Goal: Information Seeking & Learning: Learn about a topic

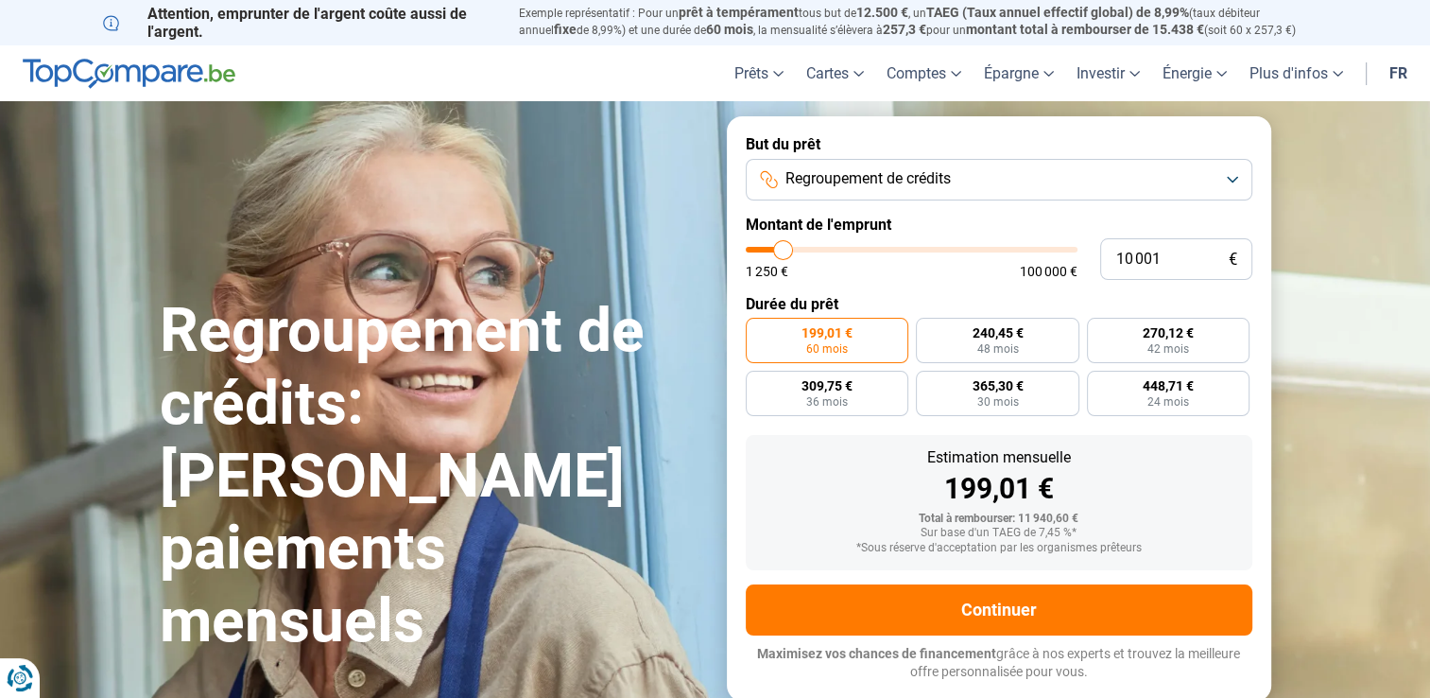
type input "12 250"
type input "12250"
type input "13 000"
type input "13000"
type input "14 000"
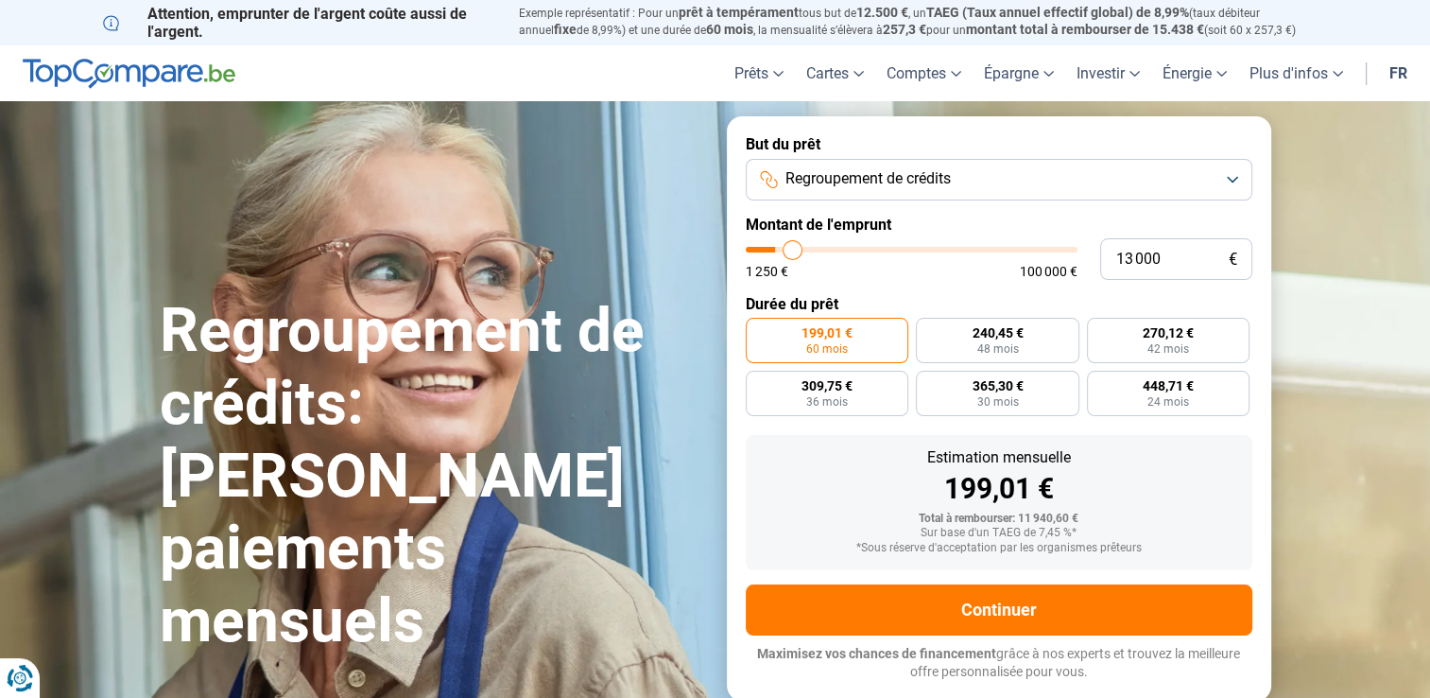
type input "14000"
type input "14 750"
type input "14750"
type input "16 000"
type input "16000"
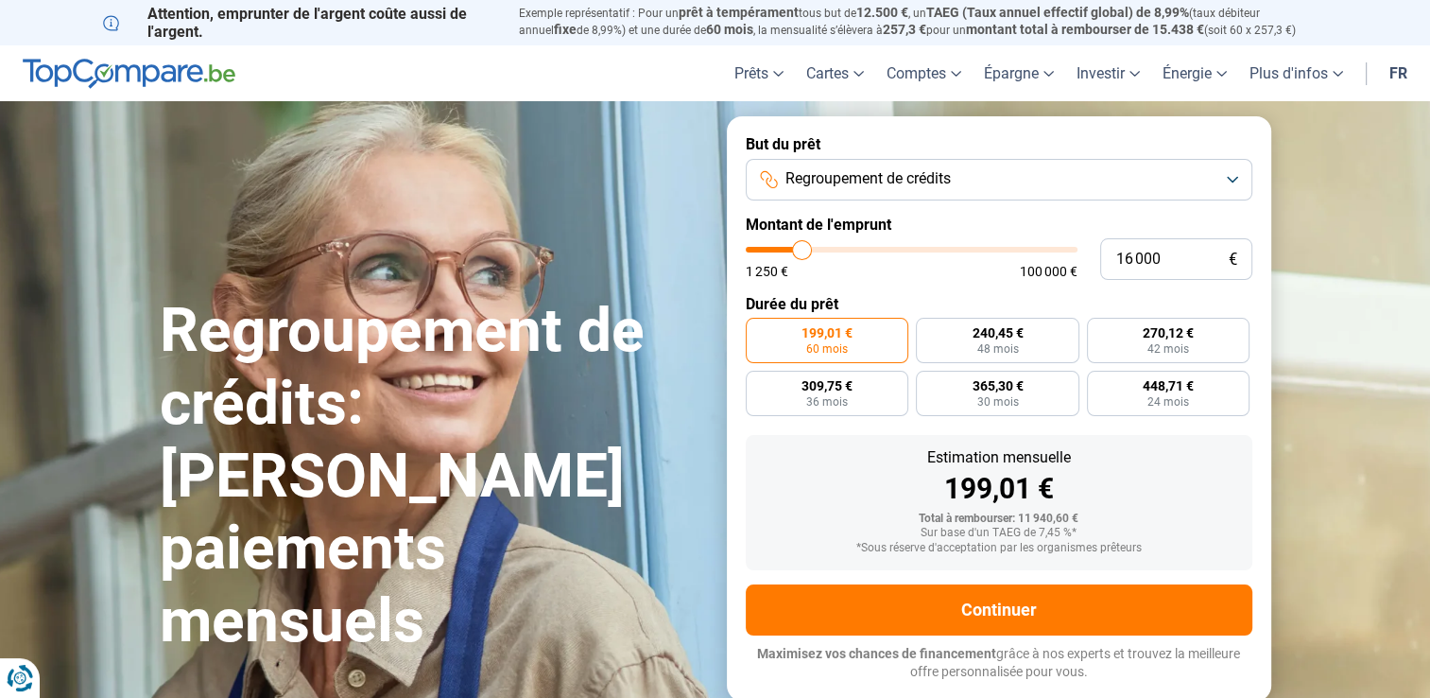
type input "17 500"
type input "17500"
type input "18 750"
type input "18750"
type input "19 750"
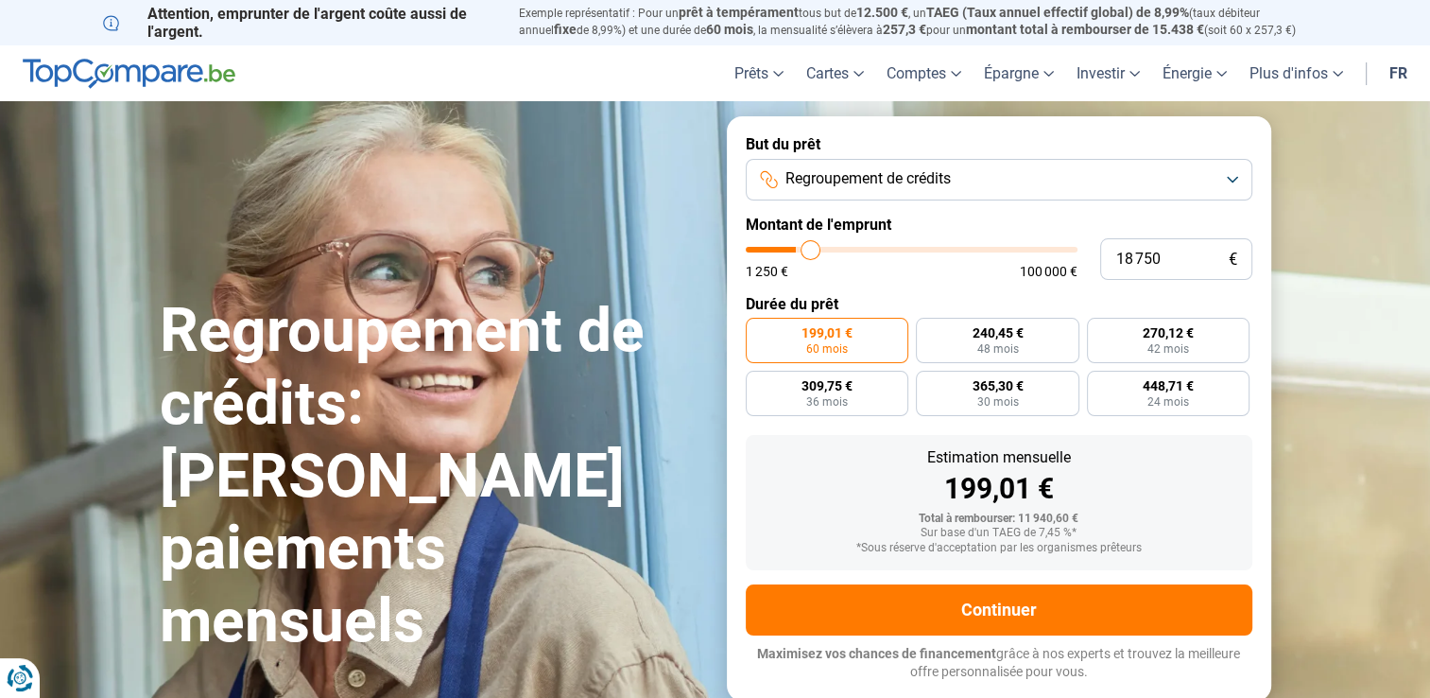
type input "19750"
type input "22 000"
type input "22000"
type input "23 250"
type input "23250"
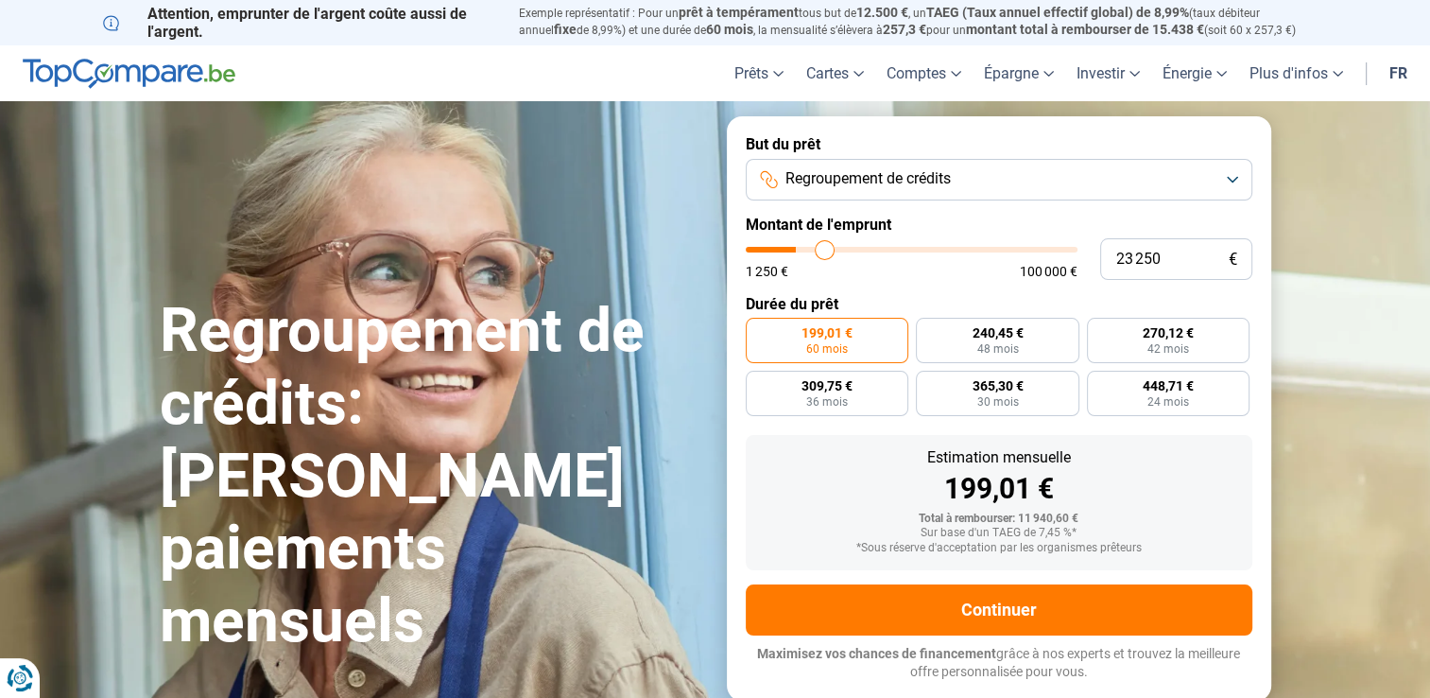
type input "25 250"
type input "25250"
type input "27 000"
type input "27000"
type input "29 000"
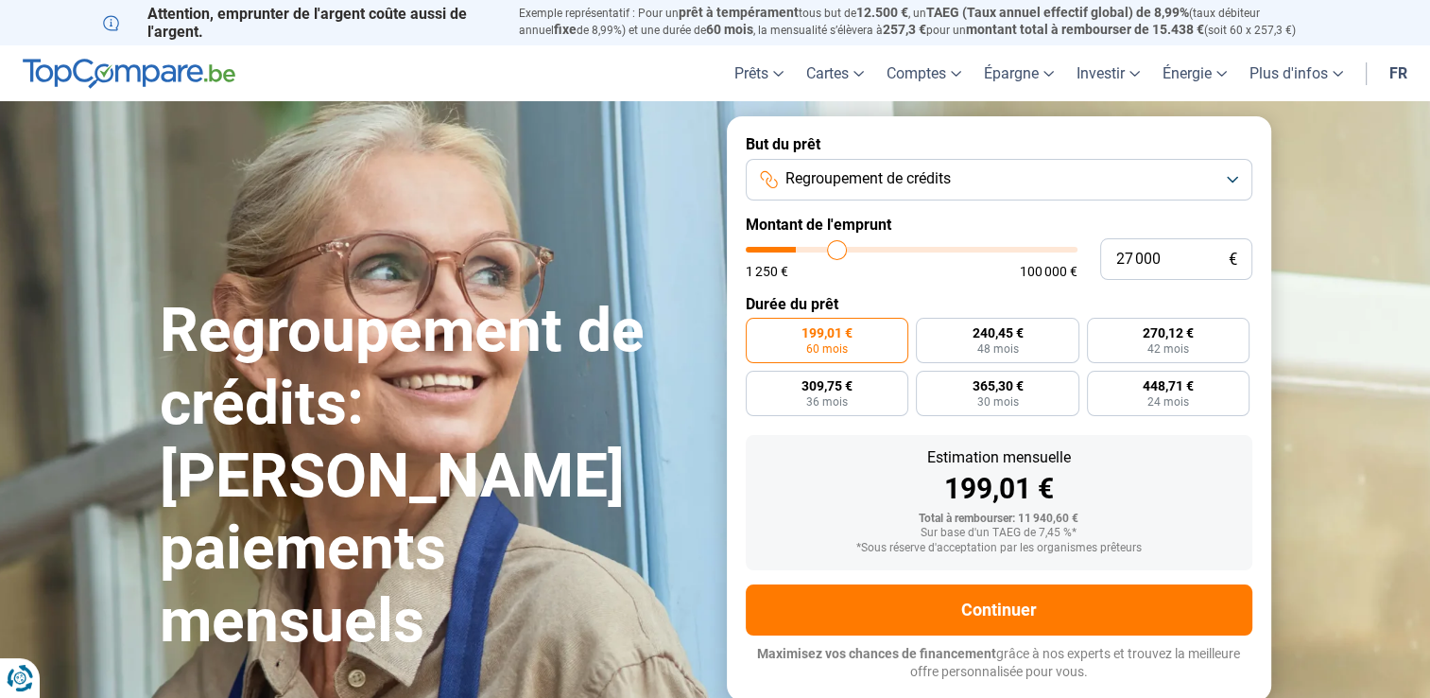
type input "29000"
type input "31 000"
type input "31000"
type input "34 750"
type input "34750"
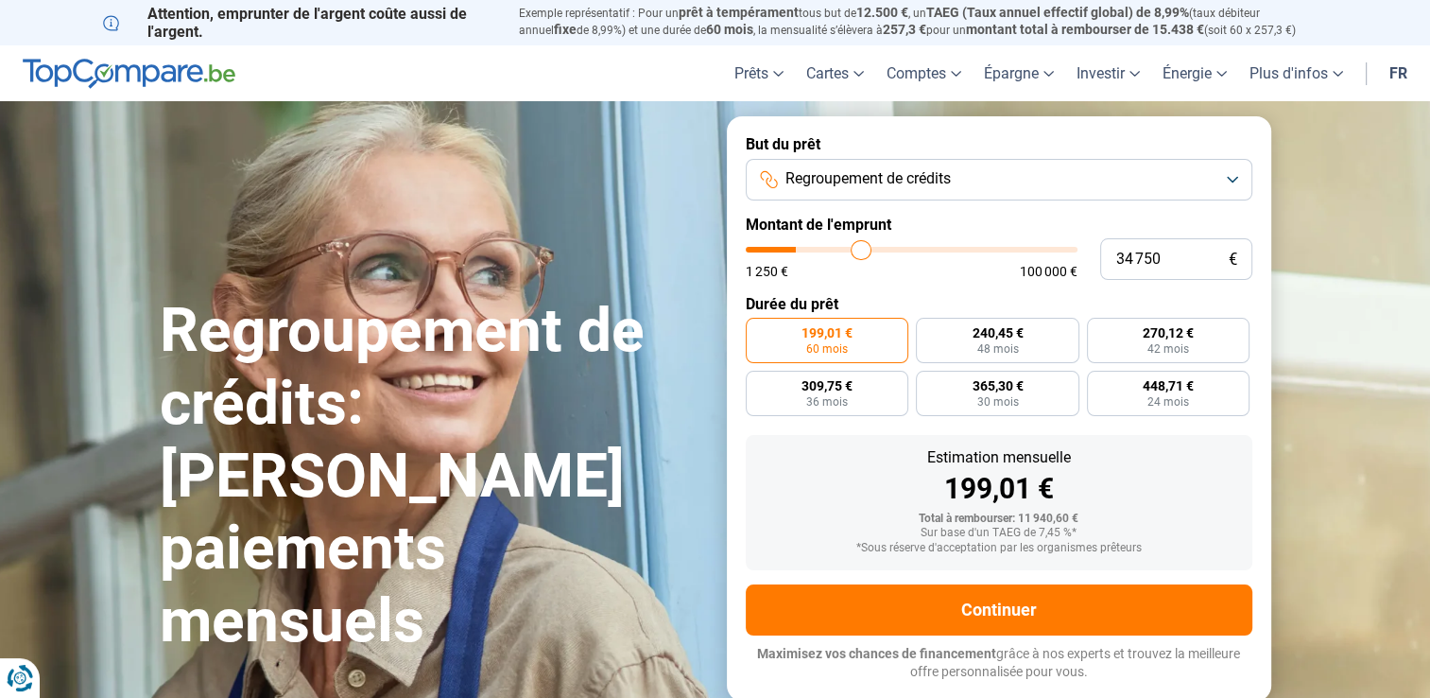
type input "38 250"
type input "38250"
type input "40 750"
type input "40750"
type input "44 750"
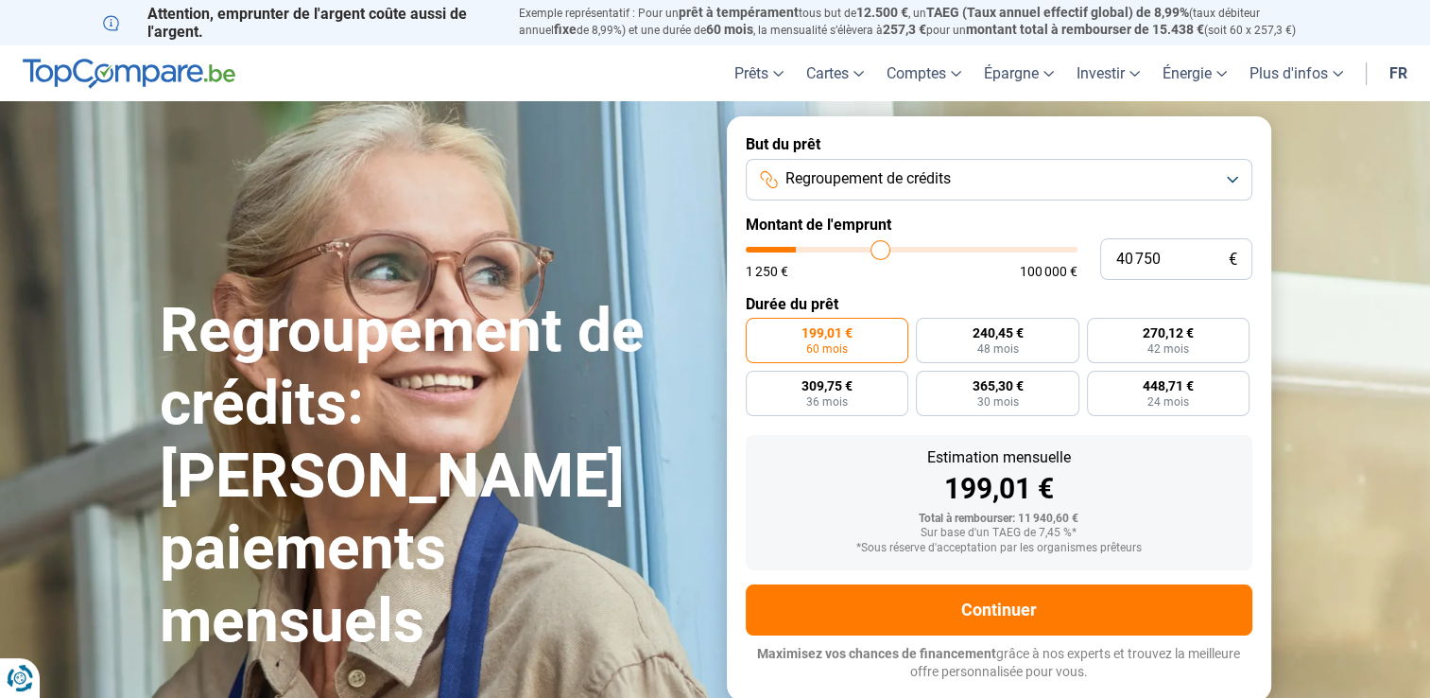
type input "44750"
type input "48 000"
type input "48000"
type input "51 000"
type input "51000"
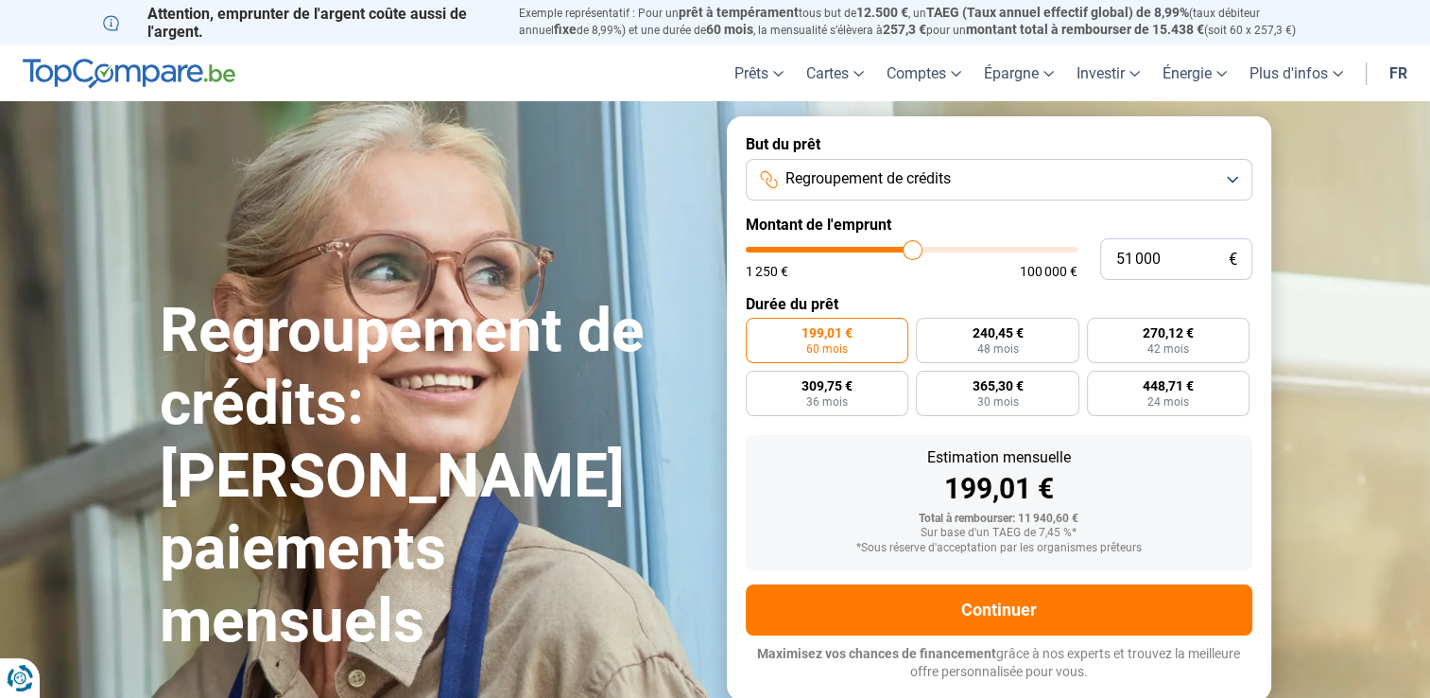
type input "56 250"
type input "56250"
type input "58 500"
type input "58500"
type input "61 500"
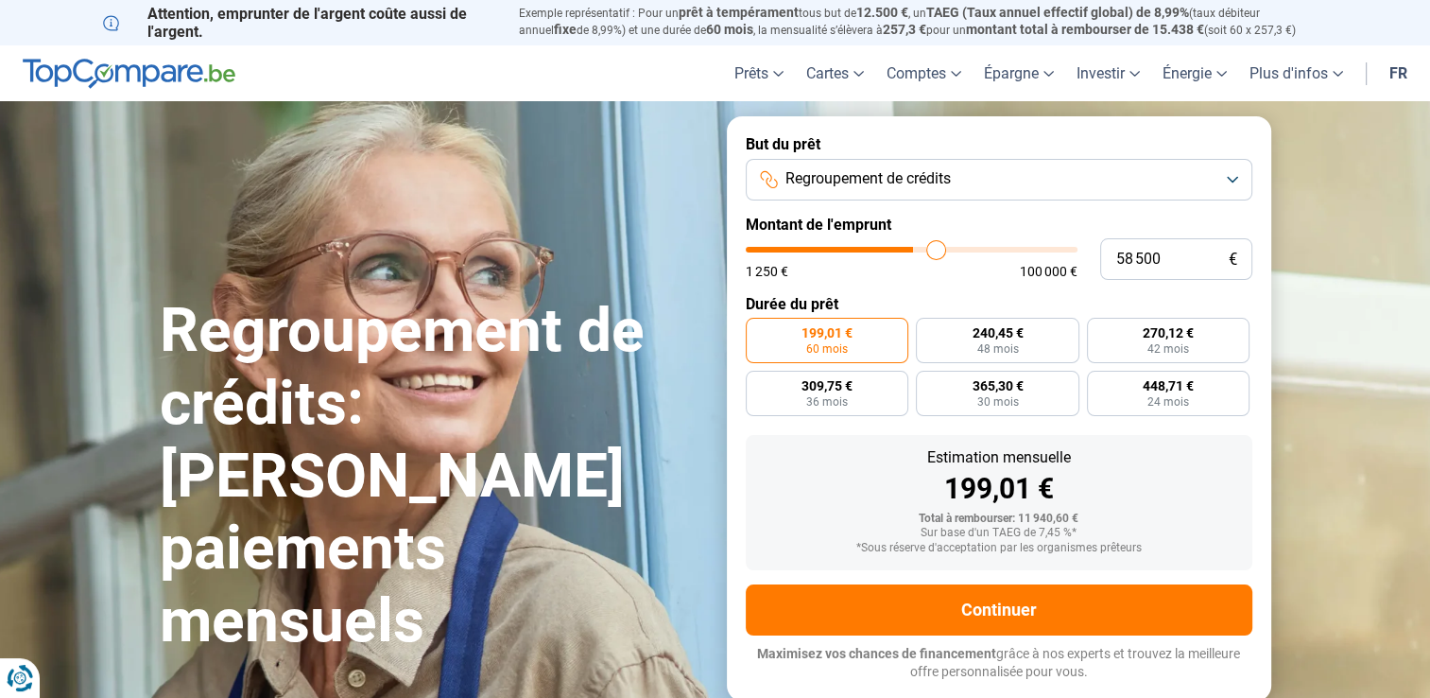
type input "61500"
type input "66 000"
type input "66000"
type input "69 250"
type input "69250"
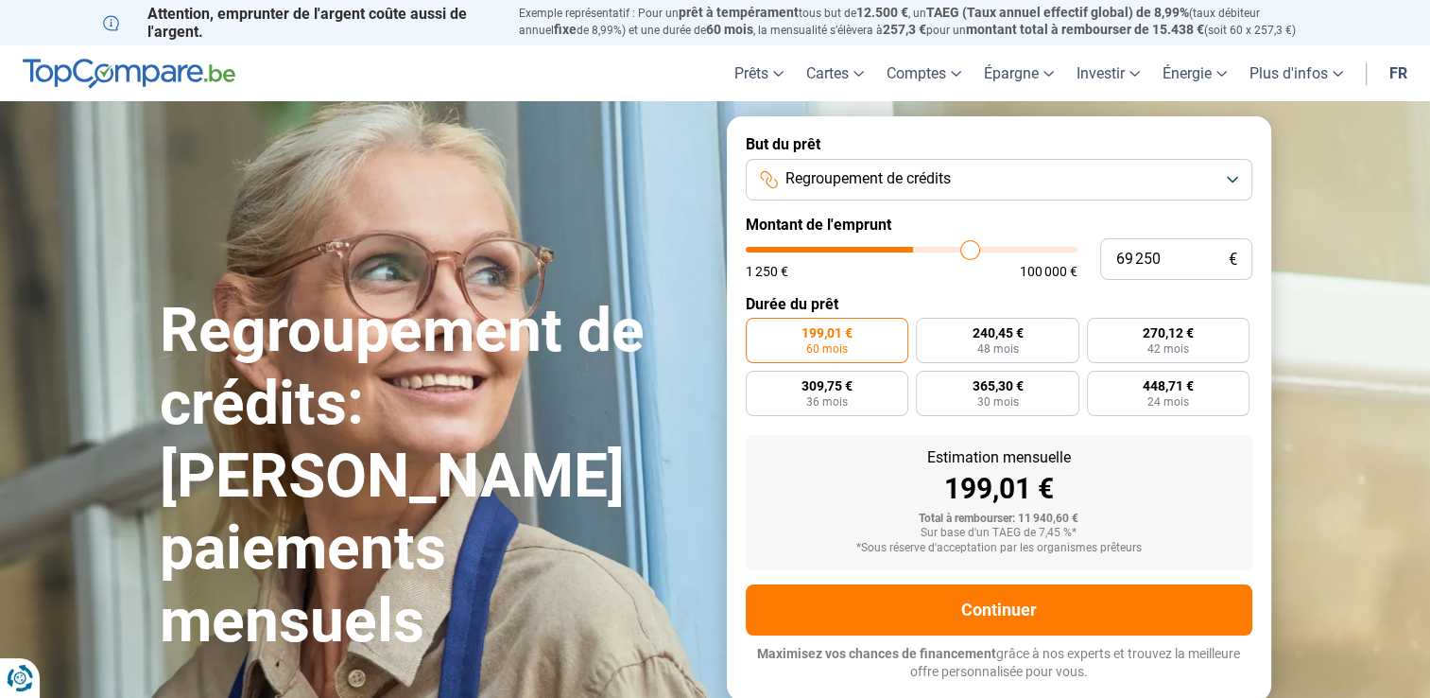
type input "71 750"
type input "71750"
type input "74 500"
type input "74500"
type input "76 000"
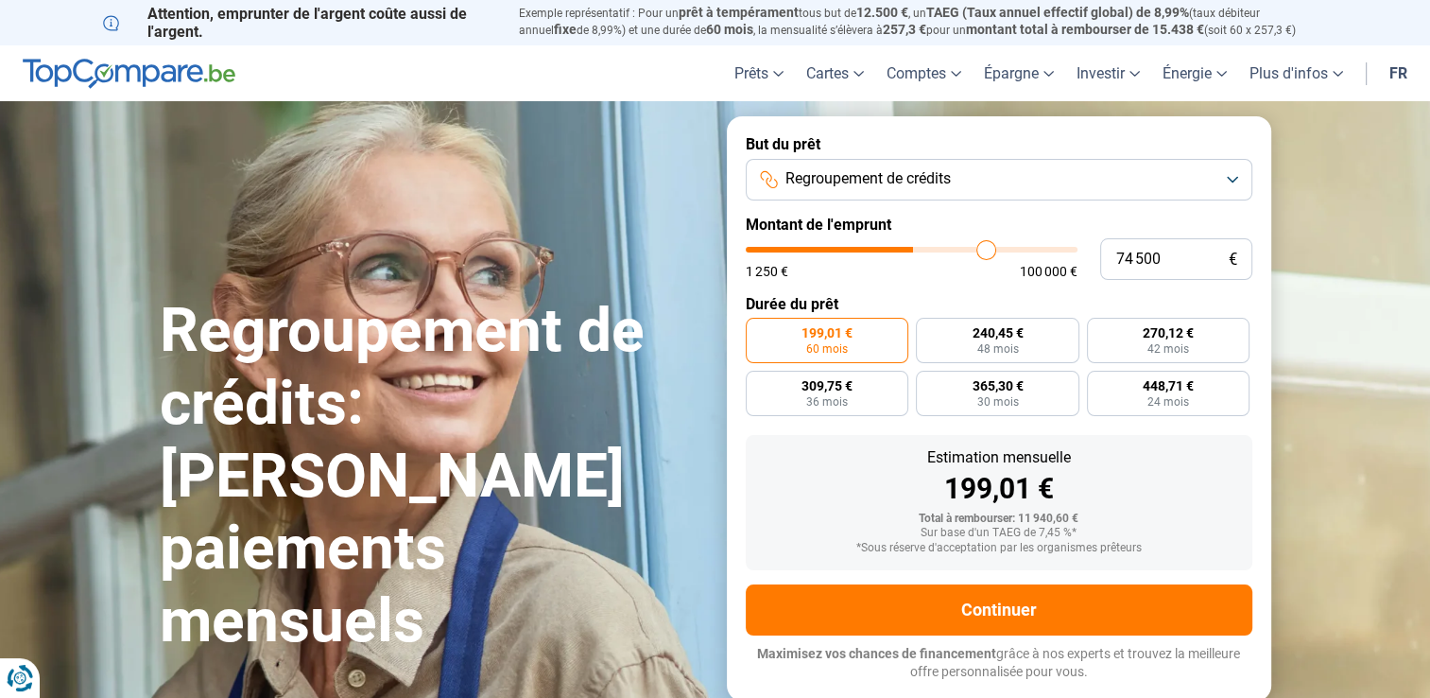
type input "76000"
type input "76 500"
type input "76500"
type input "77 500"
type input "77500"
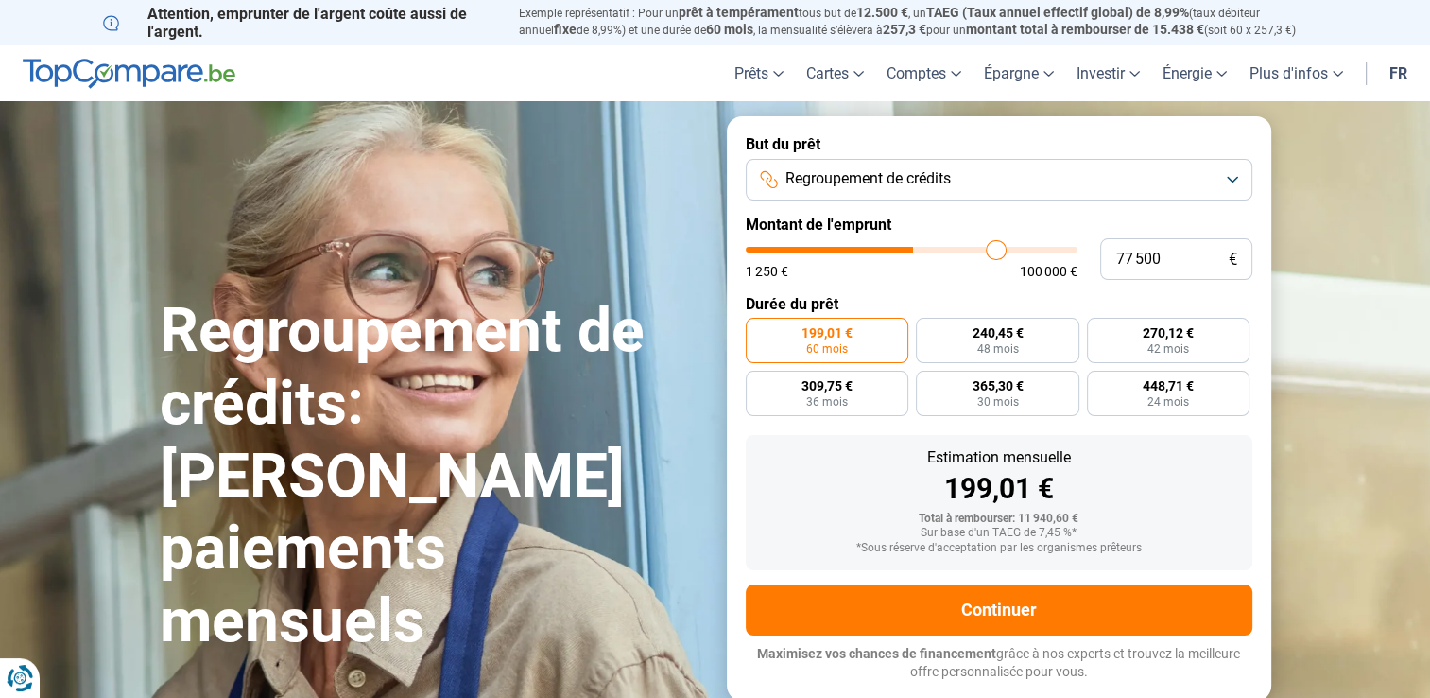
type input "77 750"
type input "77750"
type input "78 000"
type input "78000"
type input "78 750"
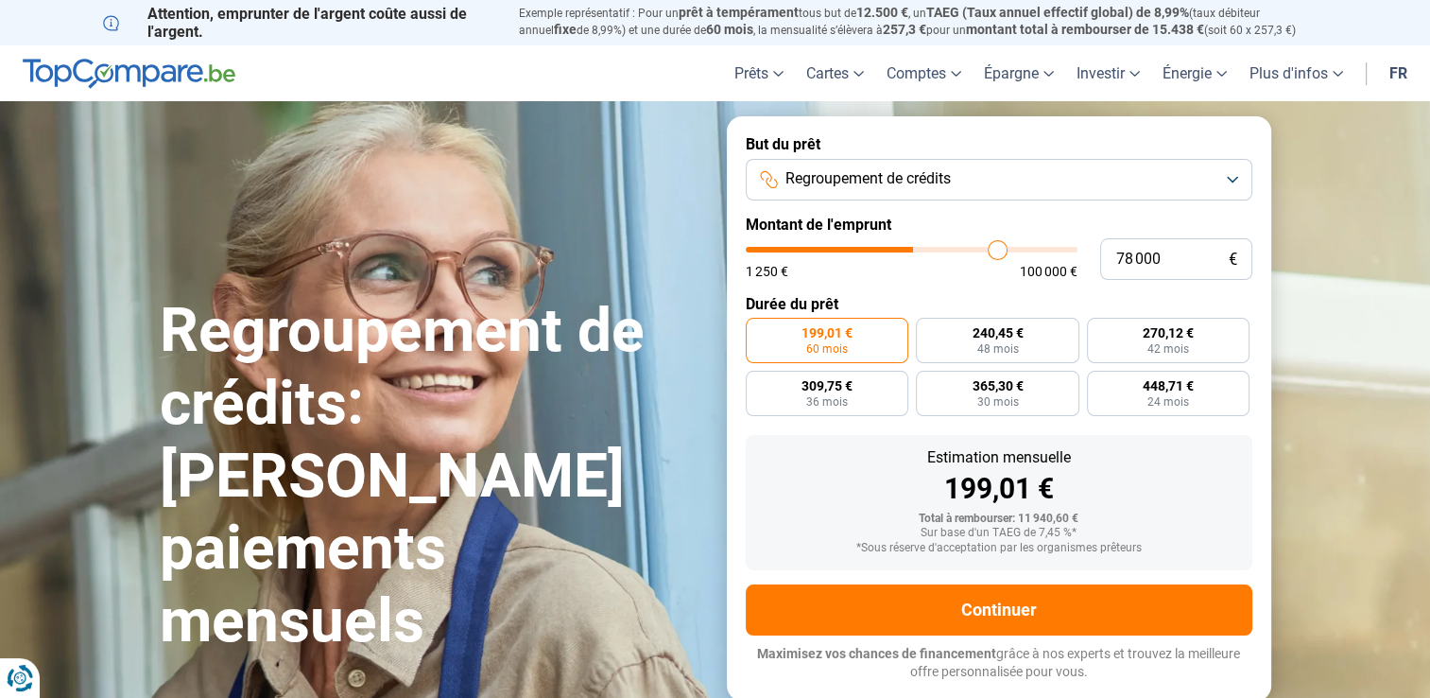
type input "78750"
type input "79 250"
type input "79250"
type input "79 500"
type input "79500"
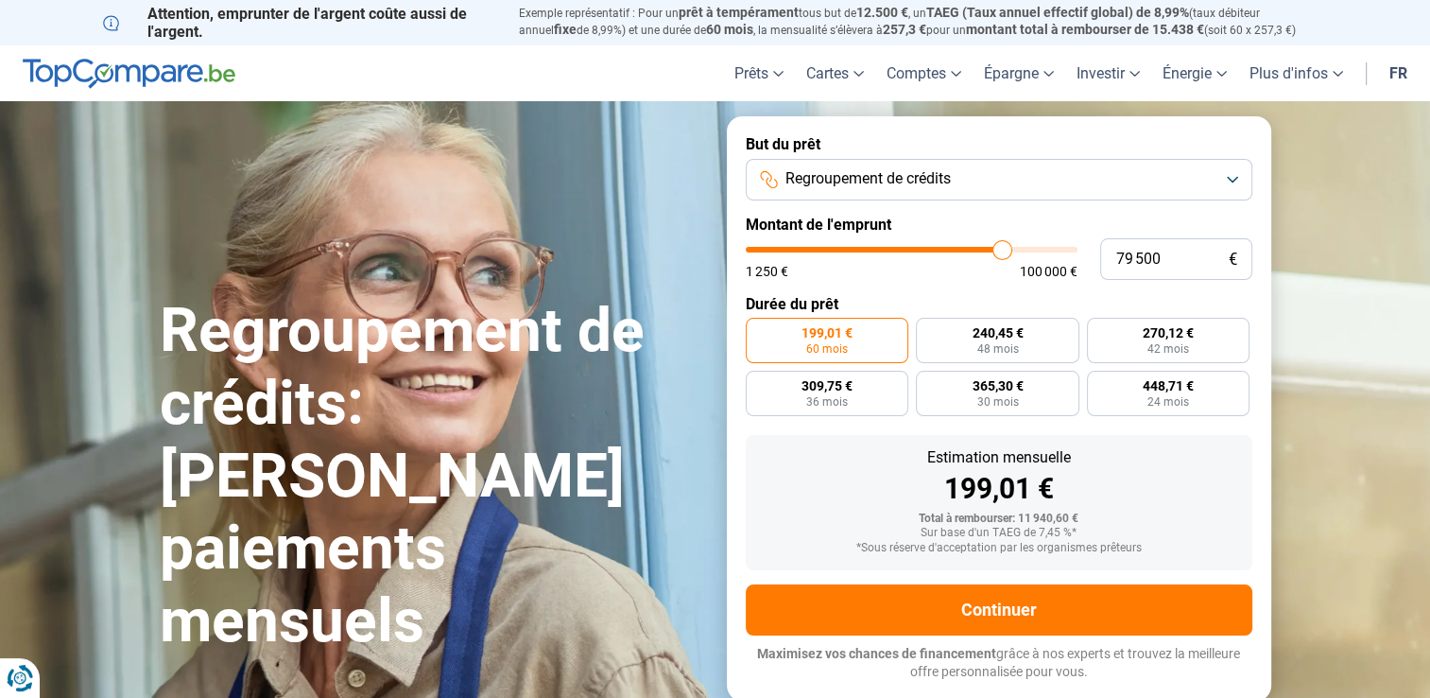
type input "80 000"
drag, startPoint x: 788, startPoint y: 251, endPoint x: 1003, endPoint y: 246, distance: 214.7
type input "80000"
click at [1003, 247] on input "range" at bounding box center [912, 250] width 332 height 6
radio input "false"
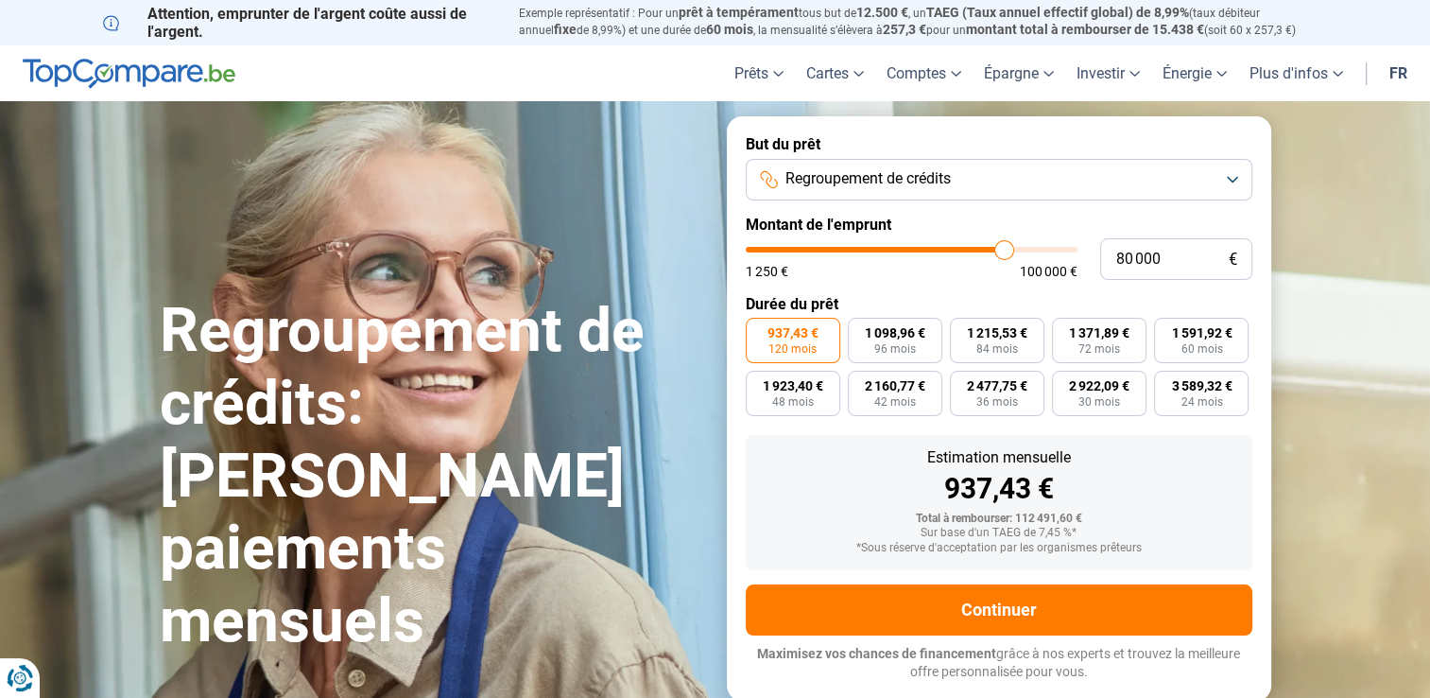
click at [1237, 187] on button "Regroupement de crédits" at bounding box center [999, 180] width 507 height 42
